Goal: Find contact information: Find contact information

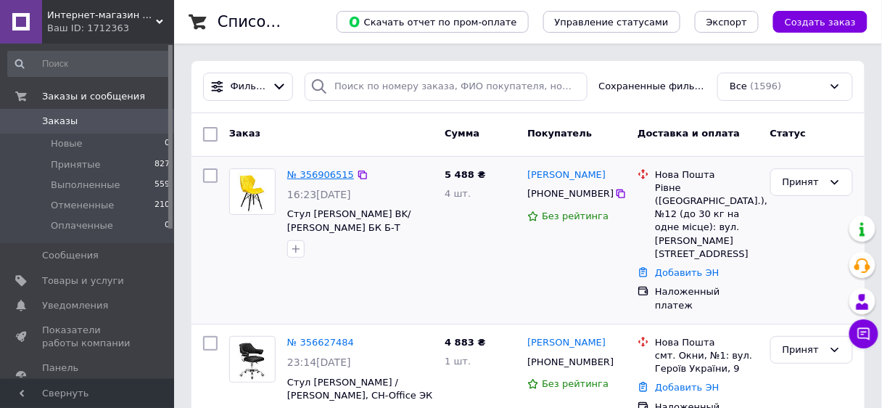
click at [325, 176] on link "№ 356906515" at bounding box center [320, 174] width 67 height 11
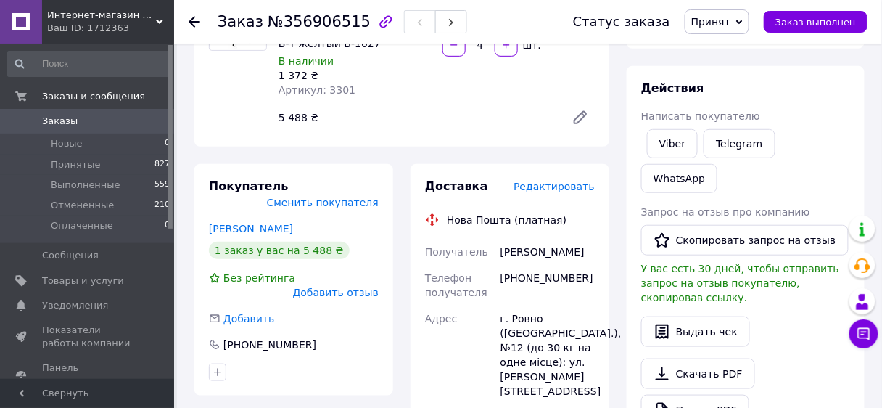
scroll to position [174, 0]
drag, startPoint x: 576, startPoint y: 269, endPoint x: 516, endPoint y: 268, distance: 60.2
click at [516, 268] on div "[PHONE_NUMBER]" at bounding box center [547, 285] width 100 height 41
copy div "0672753941"
drag, startPoint x: 594, startPoint y: 241, endPoint x: 500, endPoint y: 241, distance: 94.3
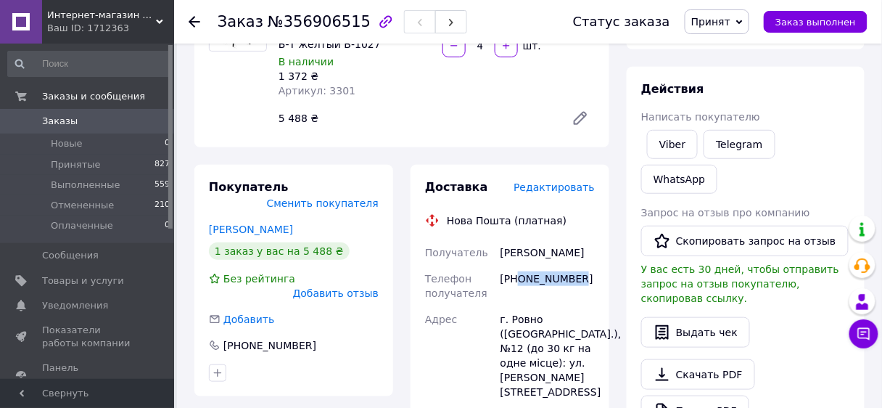
click at [500, 241] on div "[PERSON_NAME]" at bounding box center [547, 252] width 100 height 26
copy div "[PERSON_NAME]"
